Goal: Information Seeking & Learning: Learn about a topic

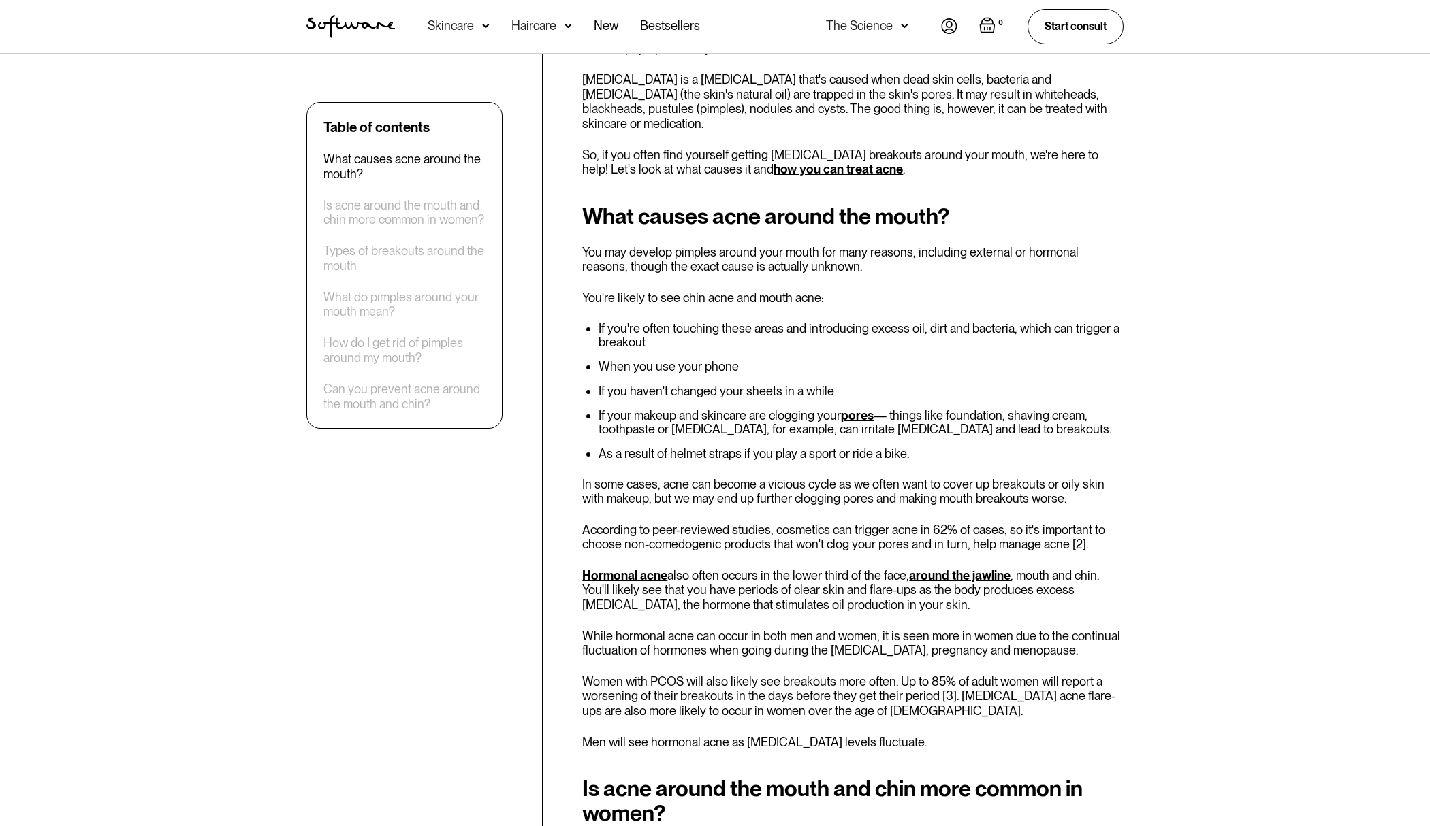
scroll to position [604, 0]
drag, startPoint x: 650, startPoint y: 651, endPoint x: 682, endPoint y: 651, distance: 32.0
click at [682, 674] on p "Women with PCOS will also likely see breakouts more often. Up to 85% of adult w…" at bounding box center [852, 696] width 541 height 44
copy p "PCOS"
click at [1003, 735] on p "Men will see hormonal acne as [MEDICAL_DATA] levels fluctuate." at bounding box center [852, 742] width 541 height 15
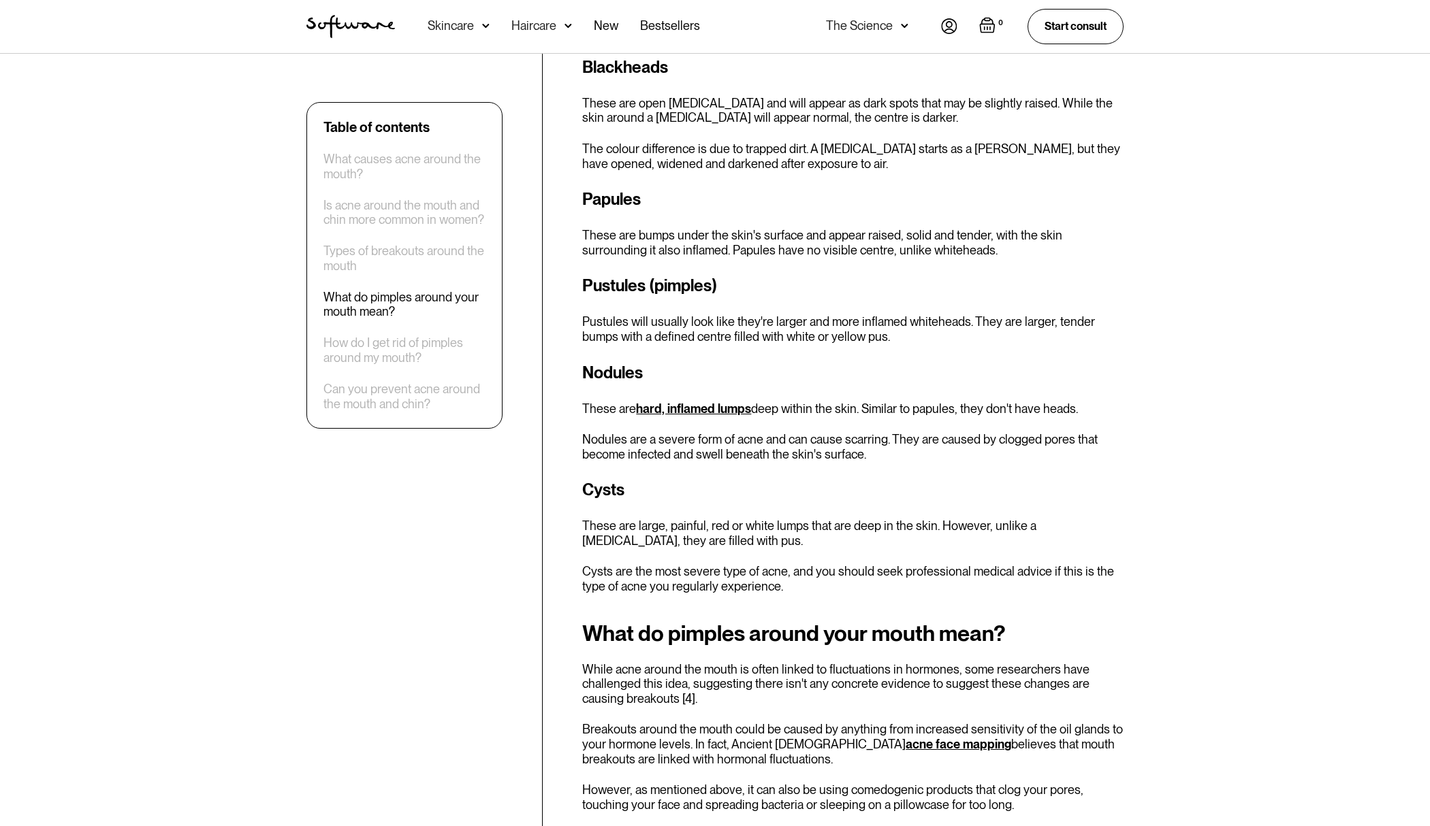
scroll to position [1620, 0]
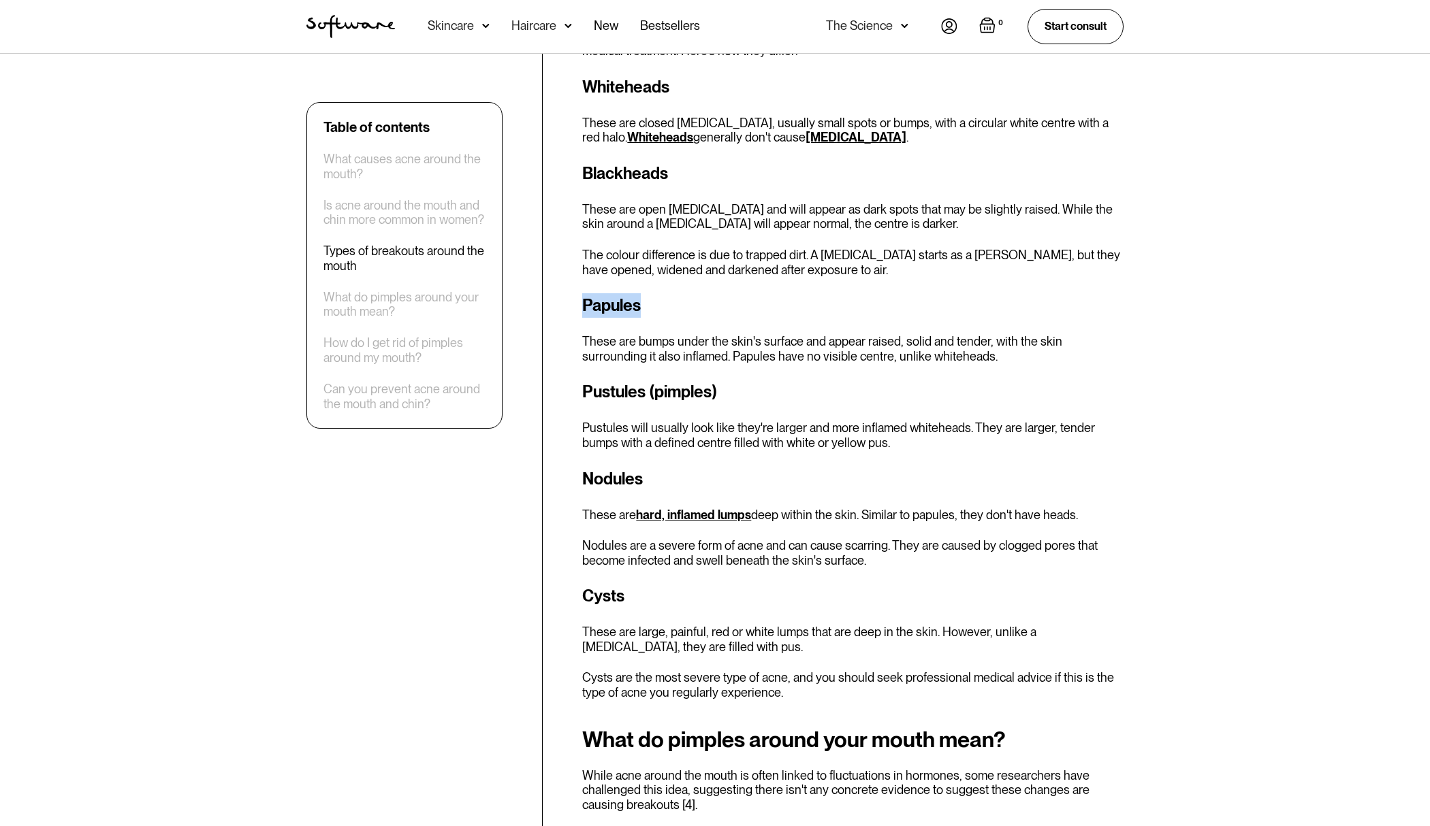
drag, startPoint x: 582, startPoint y: 274, endPoint x: 646, endPoint y: 274, distance: 64.0
click at [646, 293] on h3 "Papules" at bounding box center [852, 305] width 541 height 25
copy h3 "Papules"
click at [702, 508] on link "hard, inflamed lumps" at bounding box center [693, 515] width 115 height 14
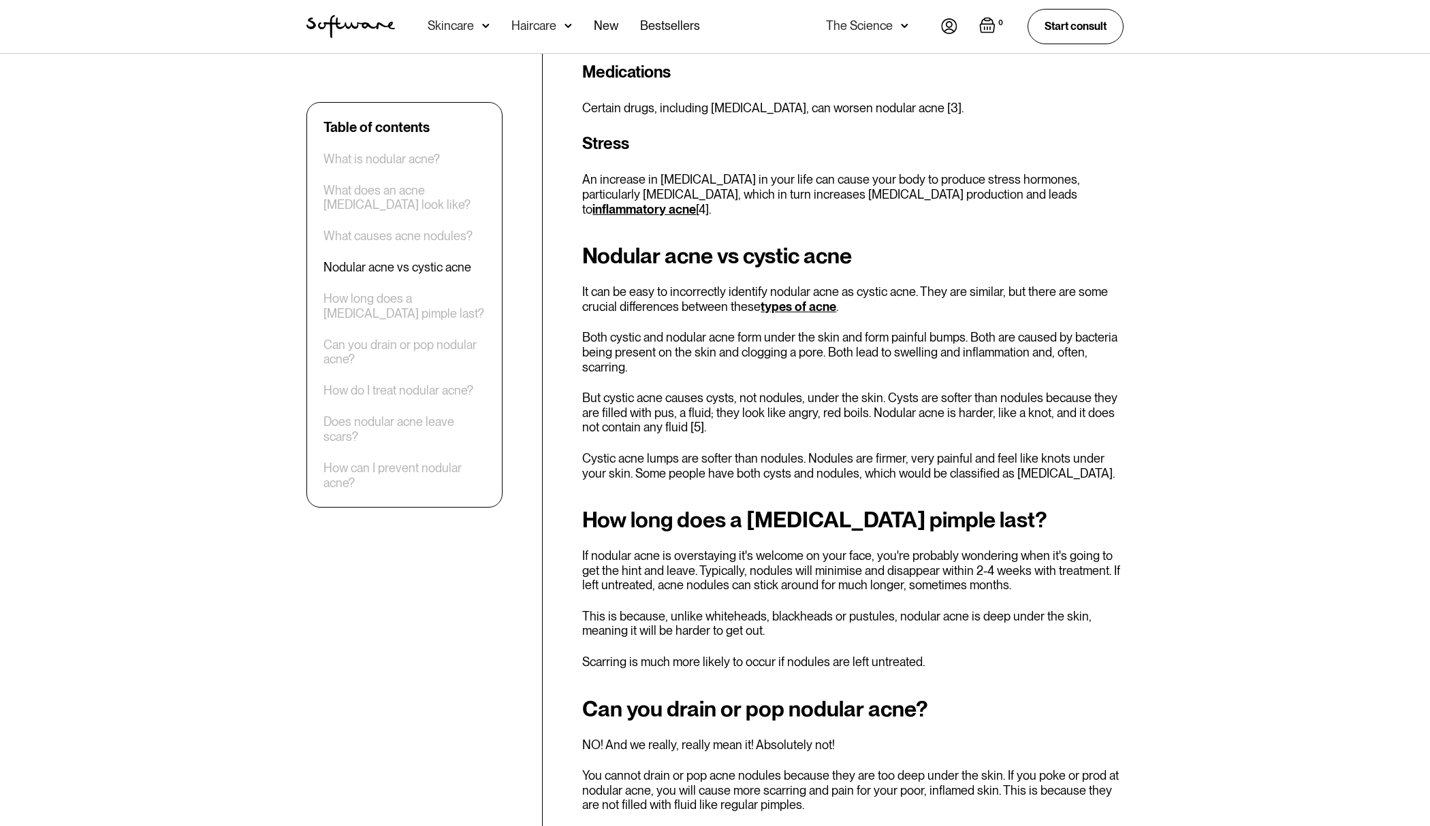
scroll to position [1526, 0]
click at [791, 299] on link "types of acne" at bounding box center [798, 306] width 76 height 14
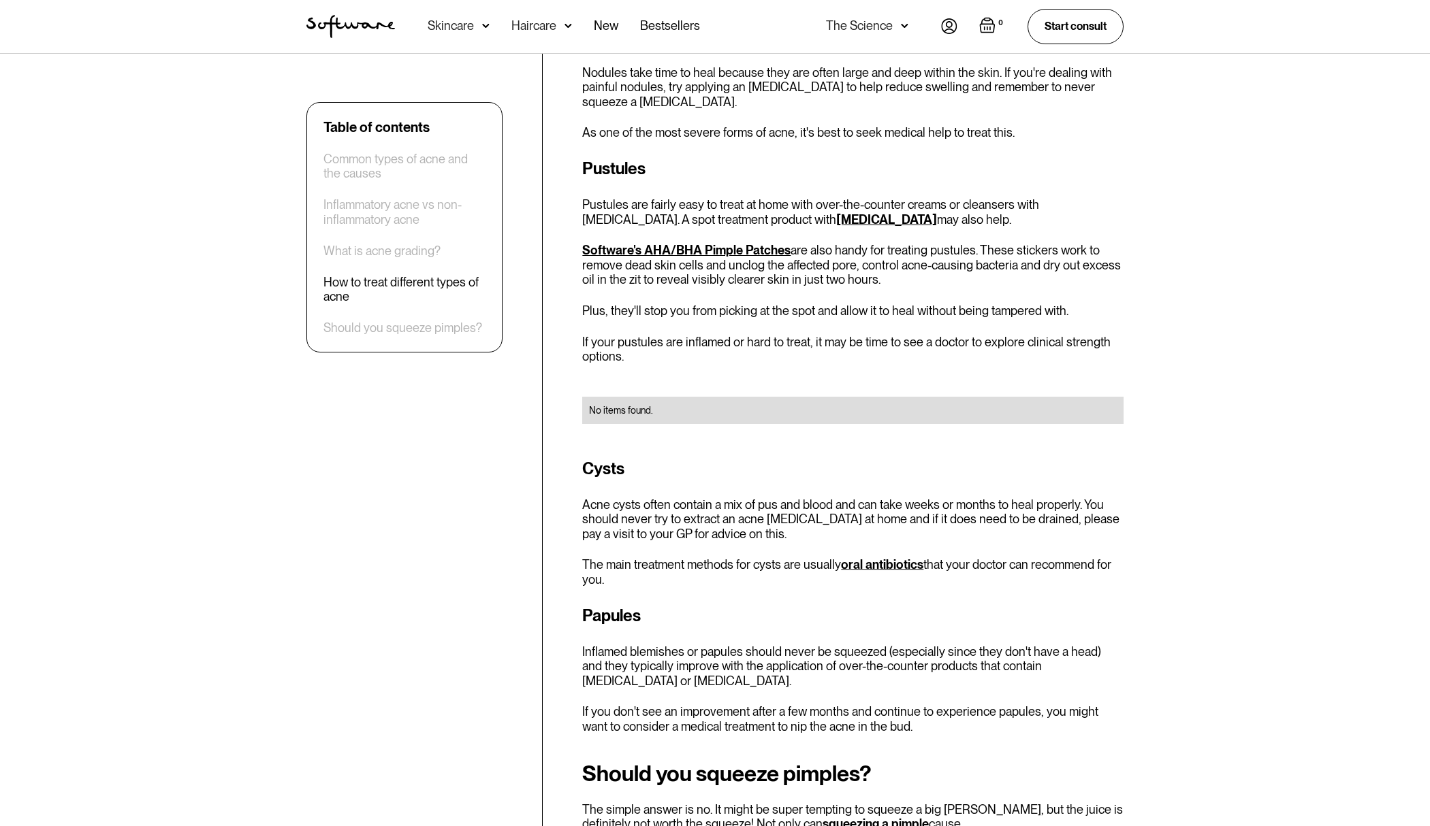
scroll to position [3548, 0]
